Goal: Task Accomplishment & Management: Manage account settings

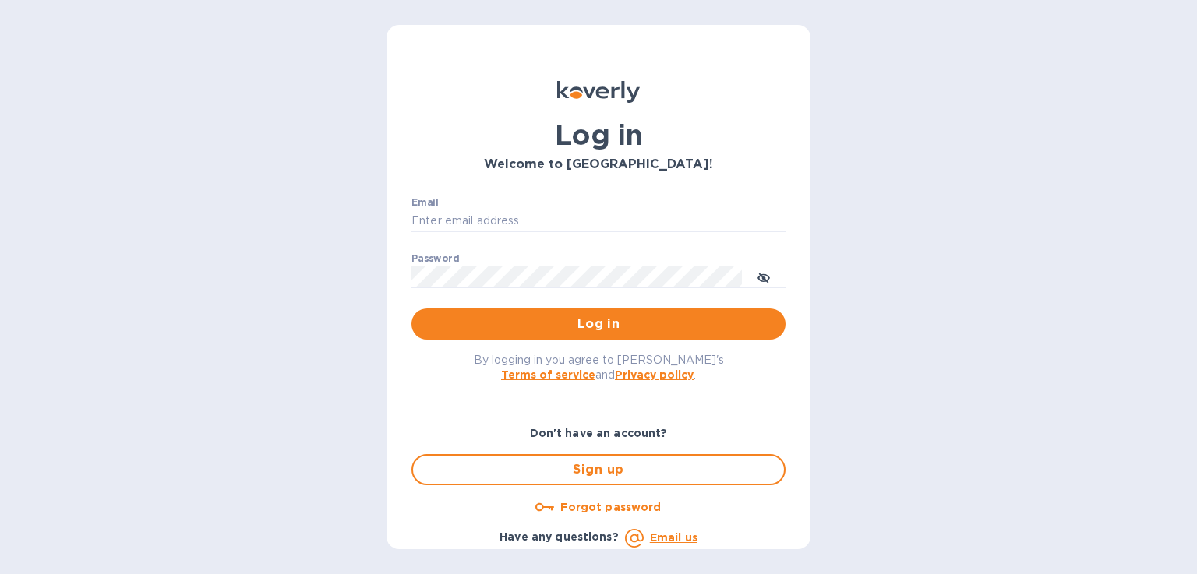
click at [466, 235] on p "​" at bounding box center [599, 244] width 374 height 18
click at [468, 223] on input "Email" at bounding box center [599, 221] width 374 height 23
type input "[PERSON_NAME][EMAIL_ADDRESS][DOMAIN_NAME]"
click at [769, 279] on icon "toggle password visibility" at bounding box center [764, 278] width 12 height 8
click at [658, 320] on span "Log in" at bounding box center [598, 324] width 349 height 19
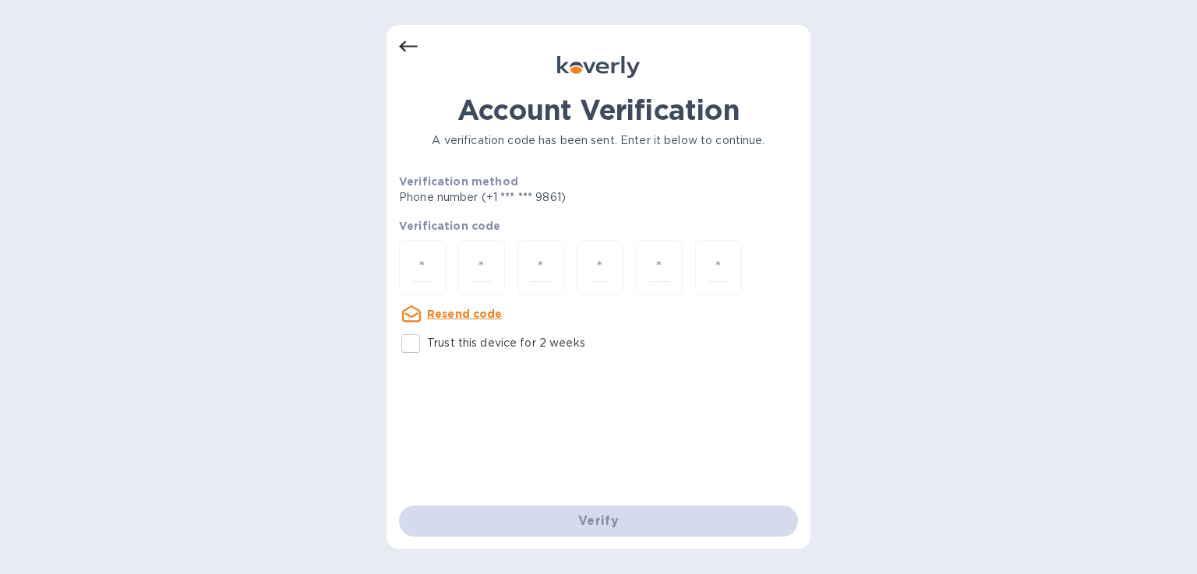
click at [424, 258] on input "number" at bounding box center [422, 267] width 20 height 29
type input "4"
type input "9"
type input "6"
type input "9"
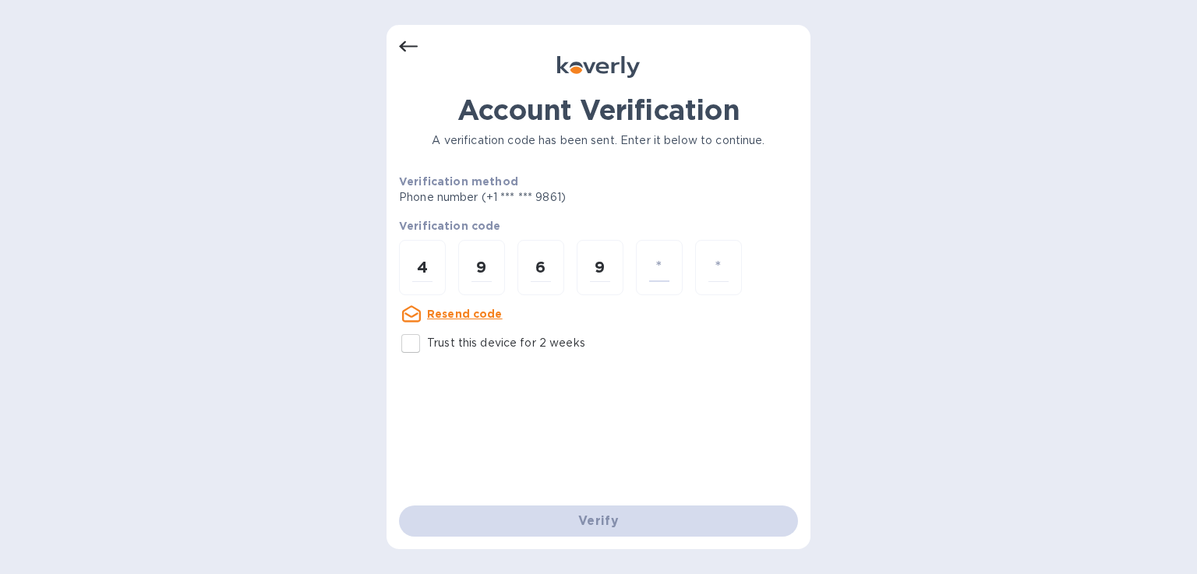
type input "2"
type input "4"
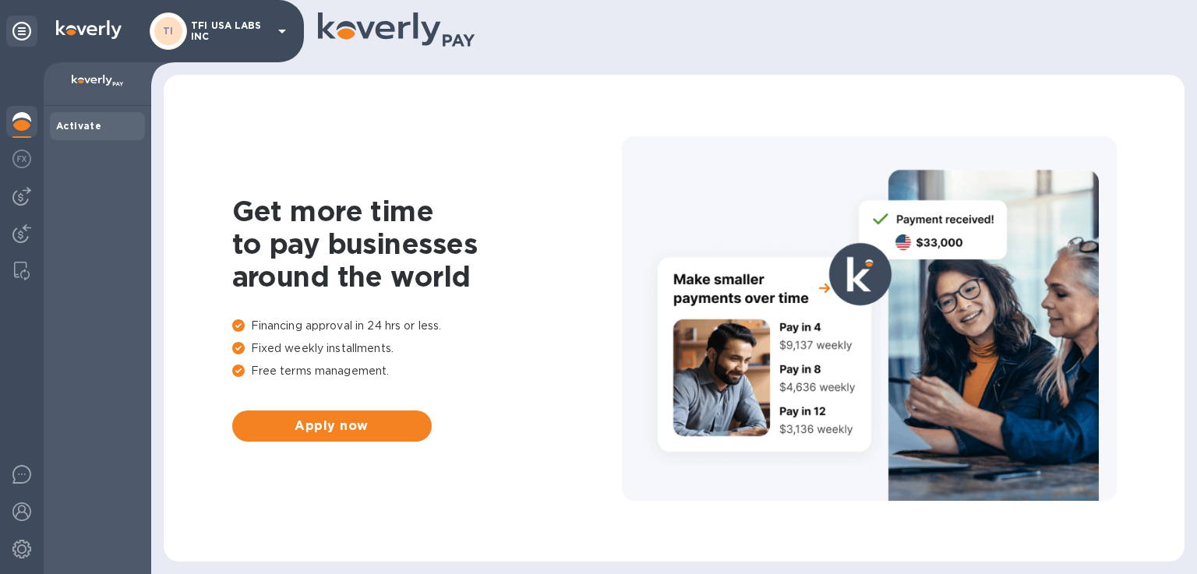
click at [28, 204] on img at bounding box center [21, 196] width 19 height 19
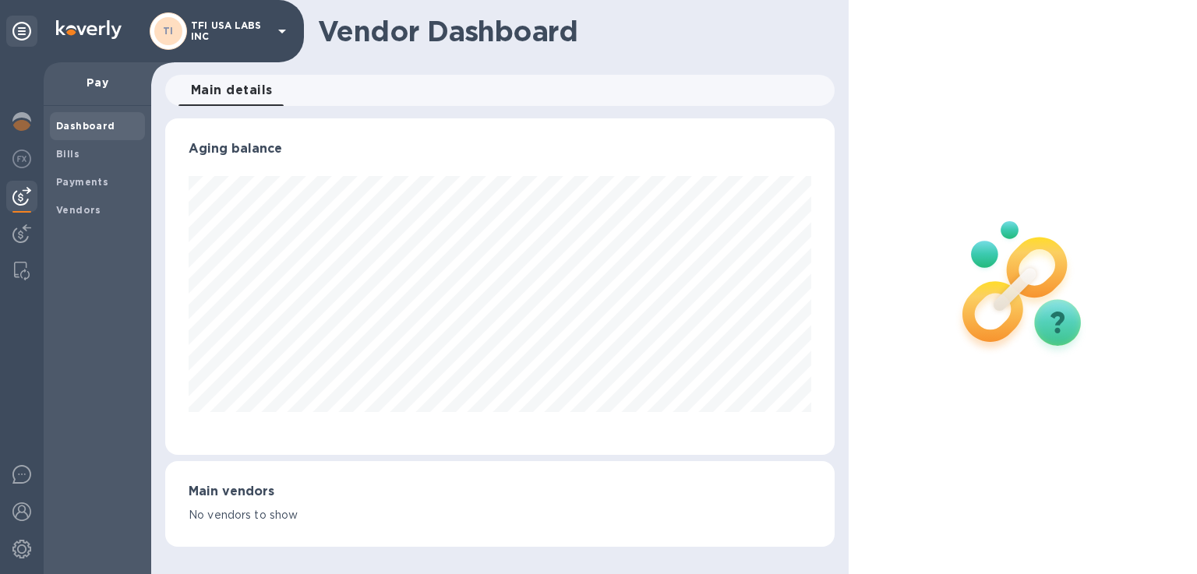
scroll to position [337, 669]
click at [92, 160] on span "Bills" at bounding box center [97, 155] width 83 height 16
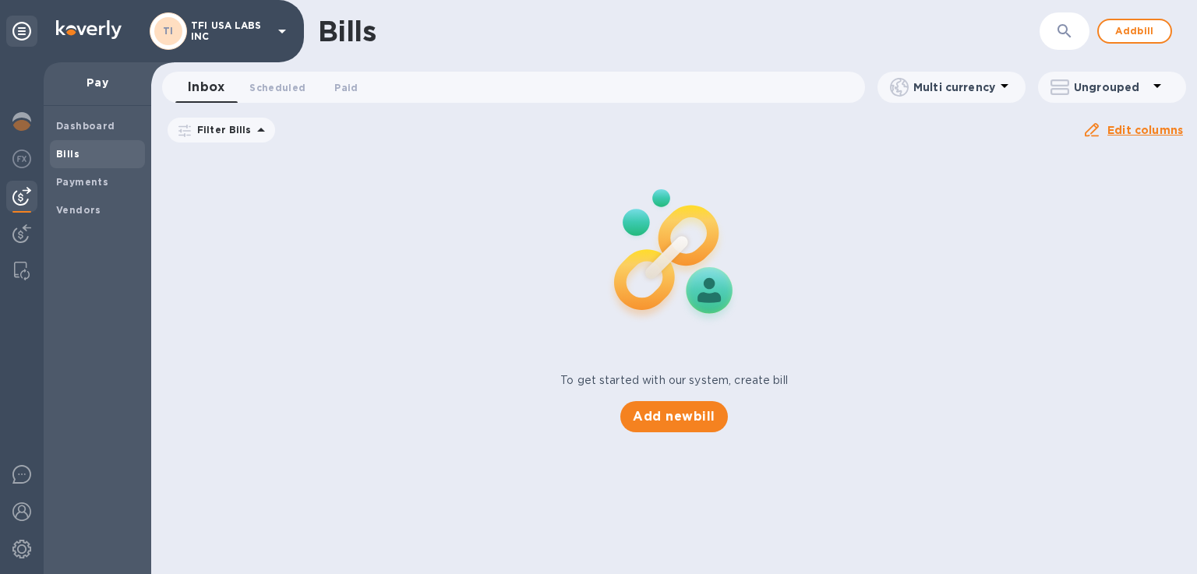
click at [1146, 28] on span "Add bill" at bounding box center [1134, 31] width 47 height 19
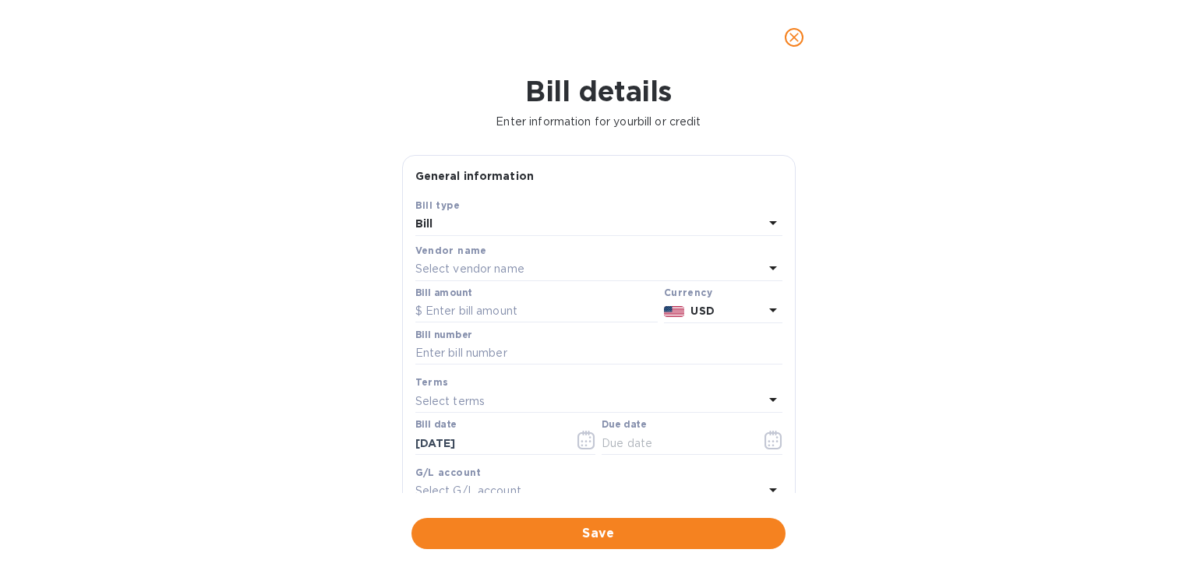
click at [542, 260] on div "Select vendor name" at bounding box center [589, 270] width 348 height 22
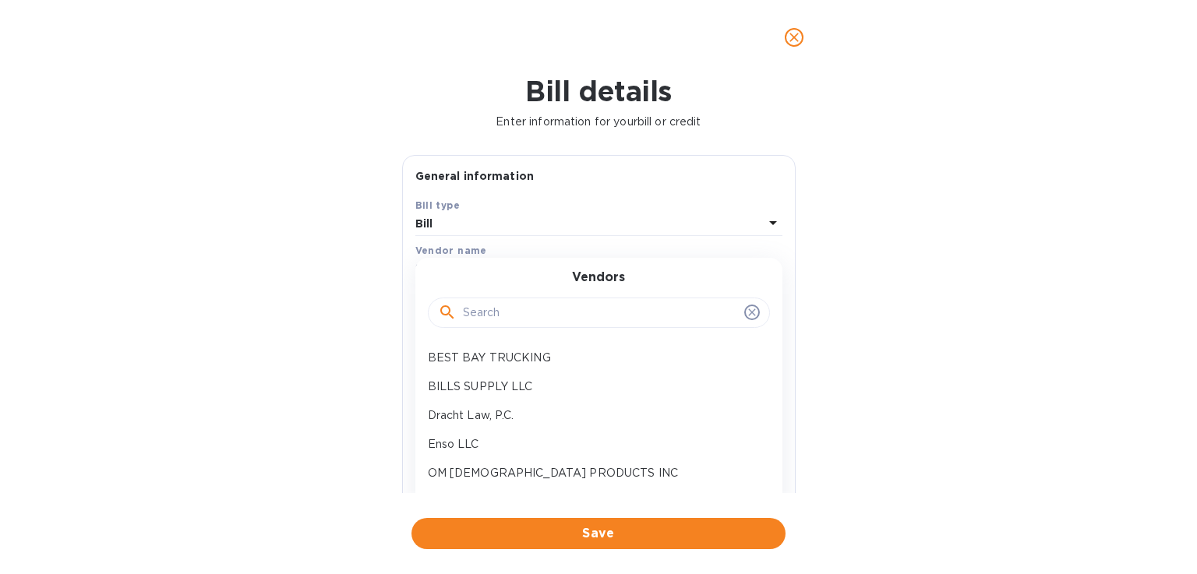
scroll to position [78, 0]
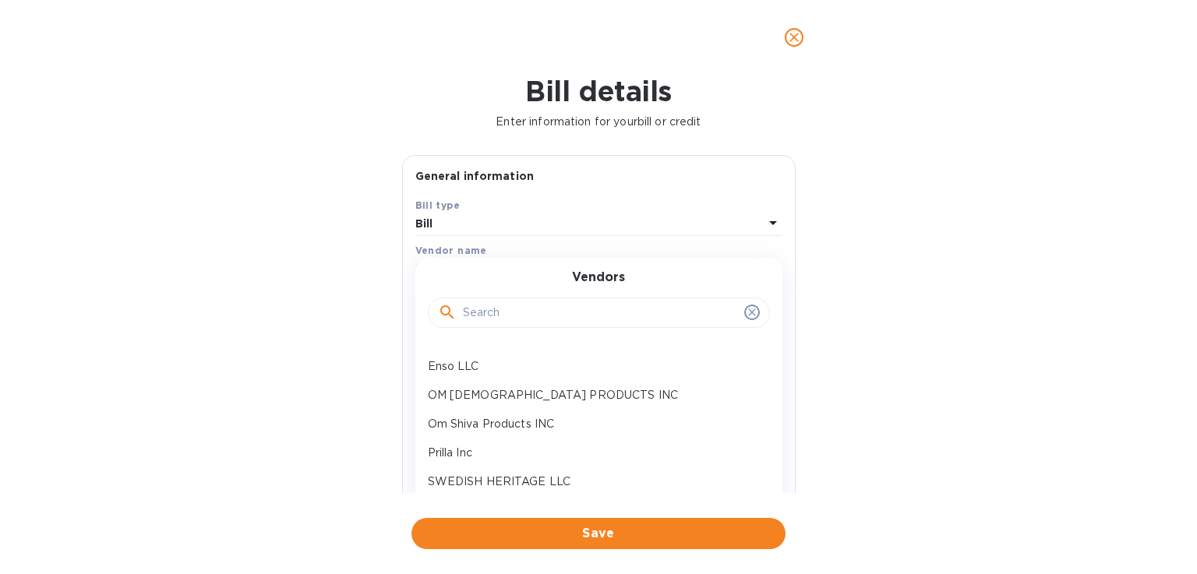
click at [545, 392] on p "OM SHIVA PRODUCTS INC" at bounding box center [593, 395] width 330 height 16
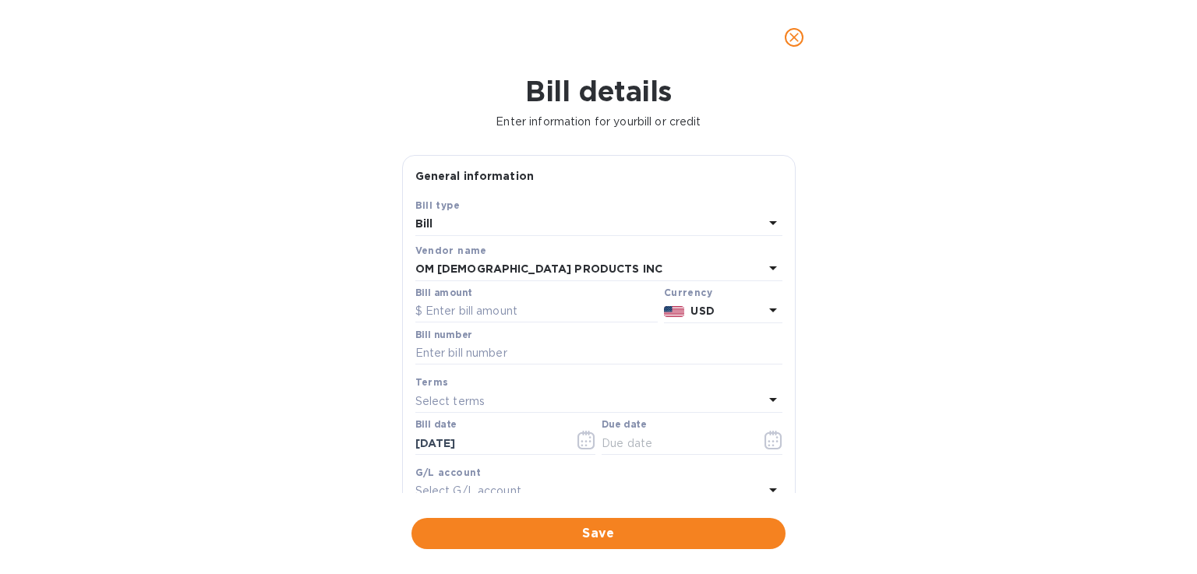
click at [472, 310] on input "text" at bounding box center [536, 311] width 242 height 23
type input "4"
type input "56,538.00"
click at [792, 44] on icon "close" at bounding box center [794, 38] width 16 height 16
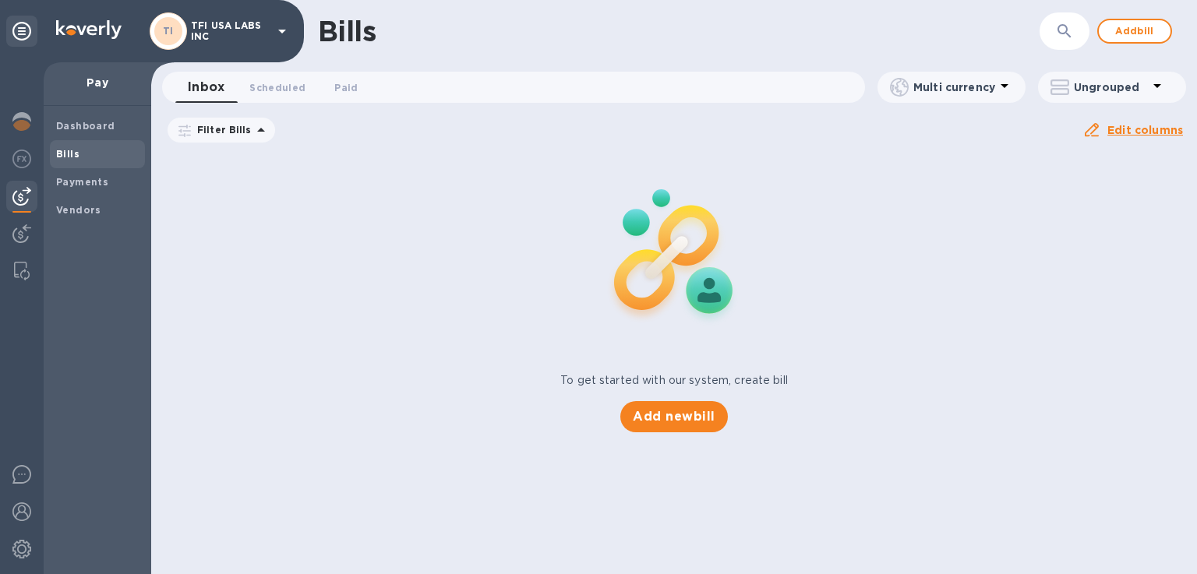
click at [284, 90] on span "Scheduled 0" at bounding box center [277, 87] width 56 height 16
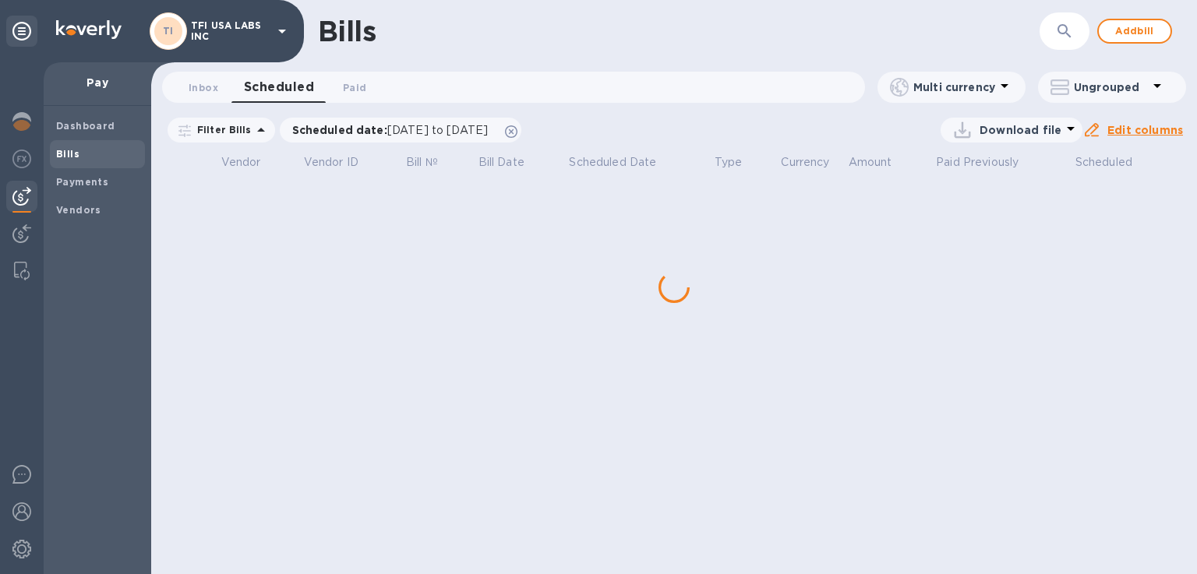
click at [349, 87] on span "Paid 0" at bounding box center [354, 87] width 23 height 16
